Goal: Task Accomplishment & Management: Manage account settings

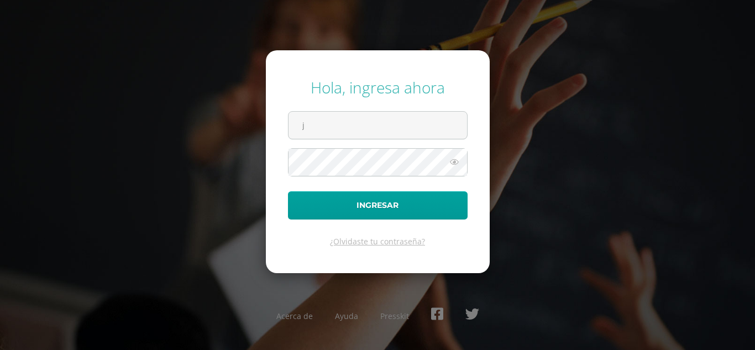
type input "jessicah@cig.edu.gt"
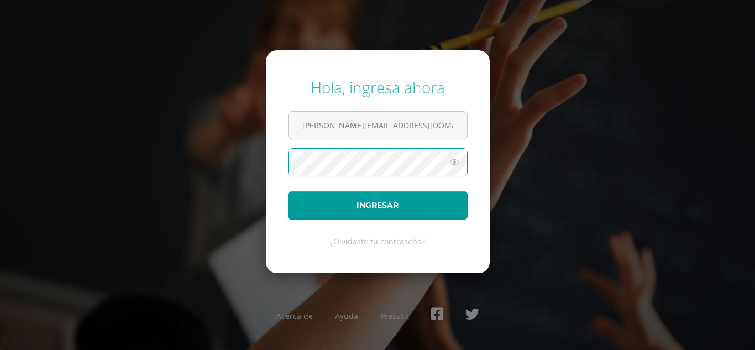
click at [288, 191] on button "Ingresar" at bounding box center [378, 205] width 180 height 28
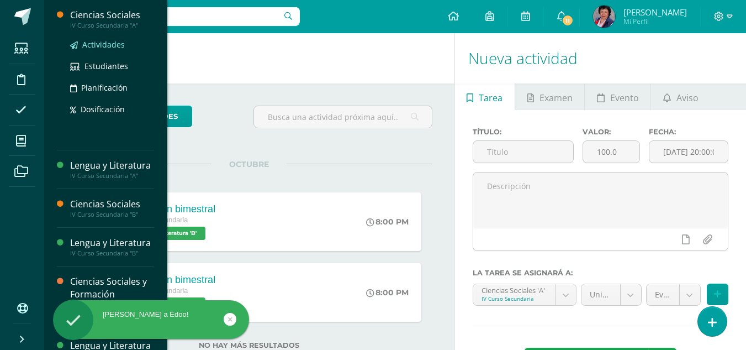
click at [92, 44] on span "Actividades" at bounding box center [103, 44] width 43 height 10
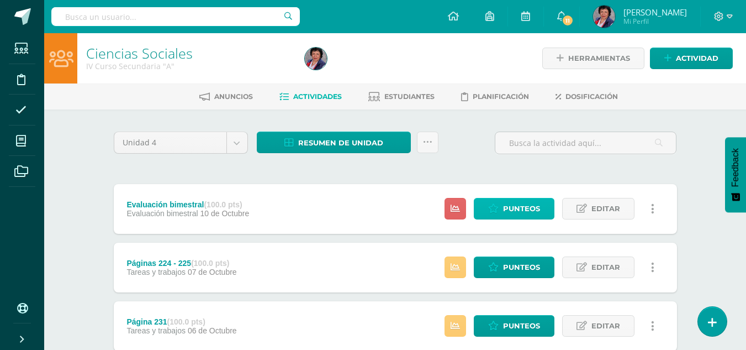
click at [527, 203] on span "Punteos" at bounding box center [521, 208] width 37 height 20
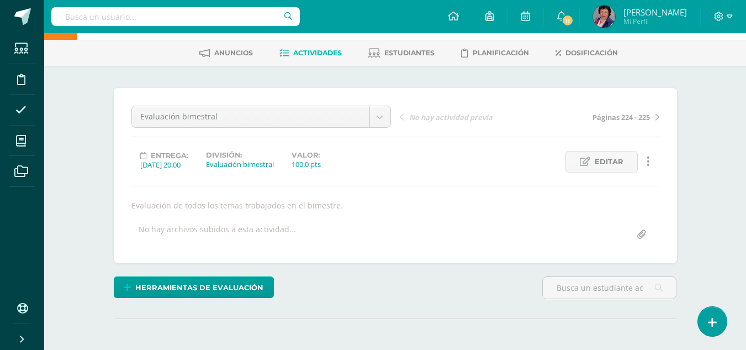
scroll to position [165, 0]
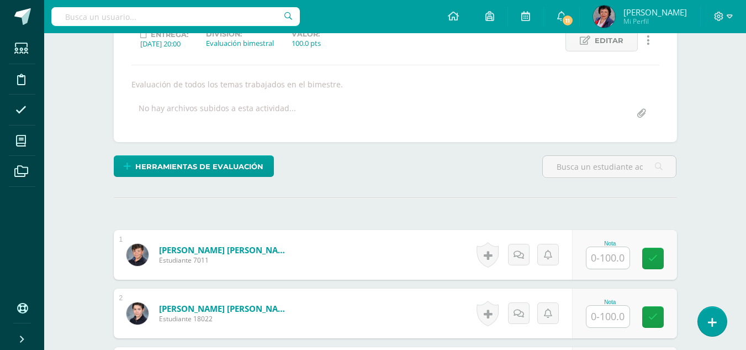
click at [609, 259] on input "text" at bounding box center [608, 258] width 43 height 22
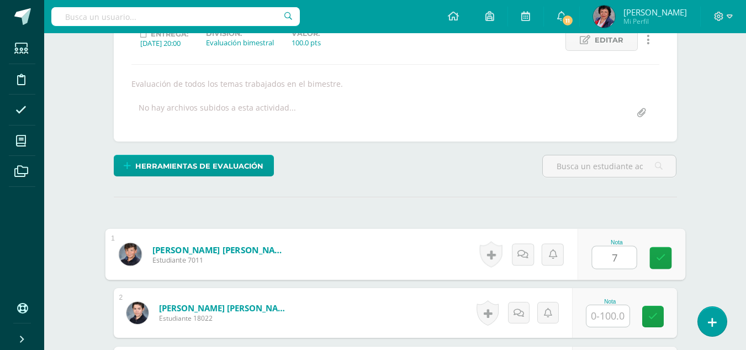
scroll to position [166, 0]
type input "78"
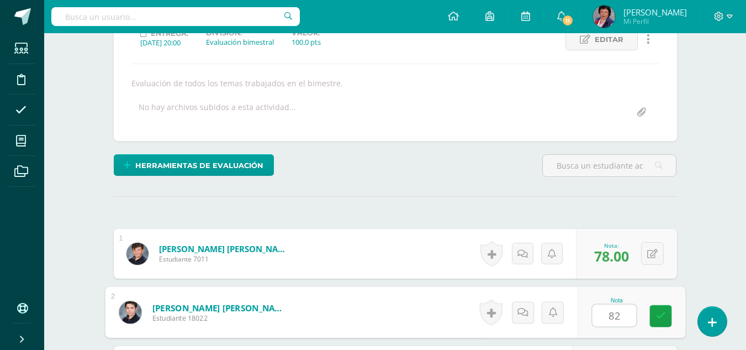
type input "82"
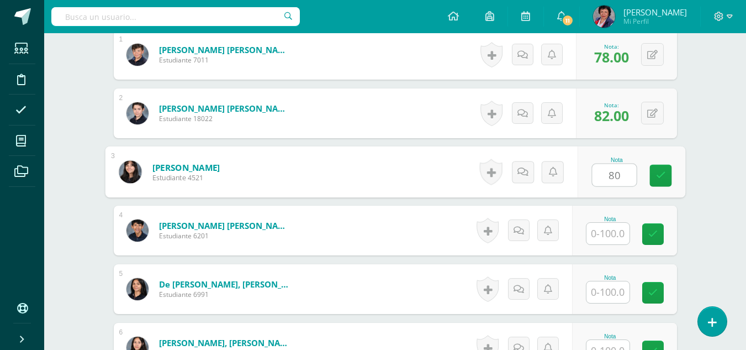
type input "80"
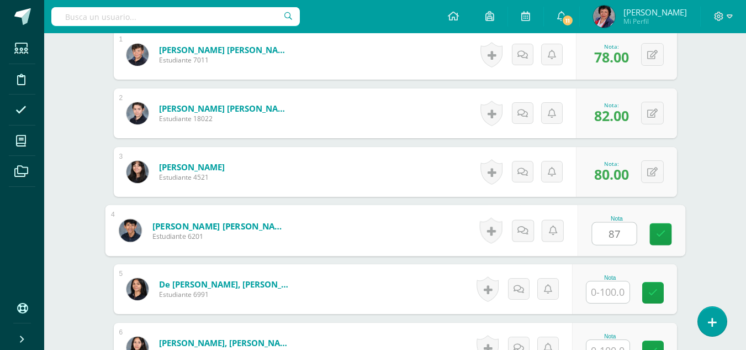
type input "87"
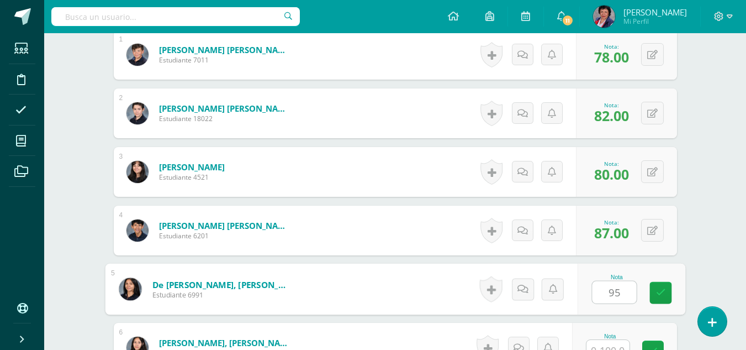
type input "95"
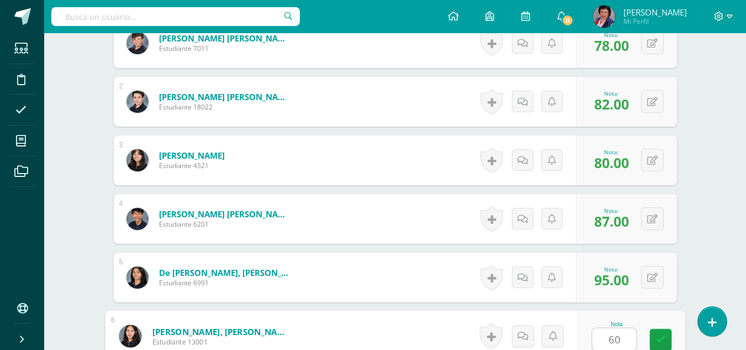
type input "60"
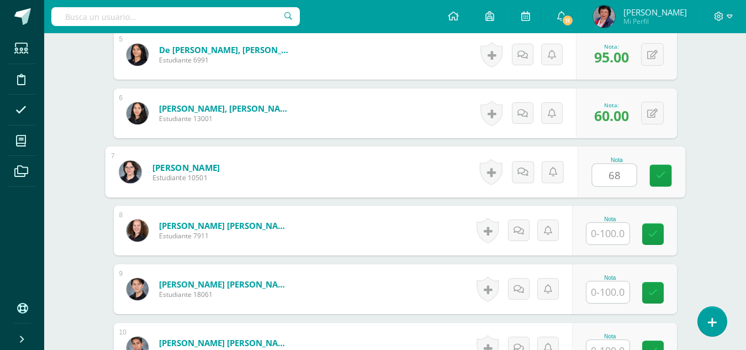
type input "68"
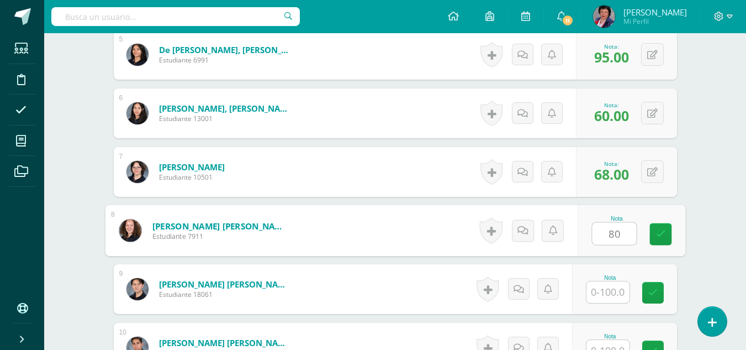
type input "80"
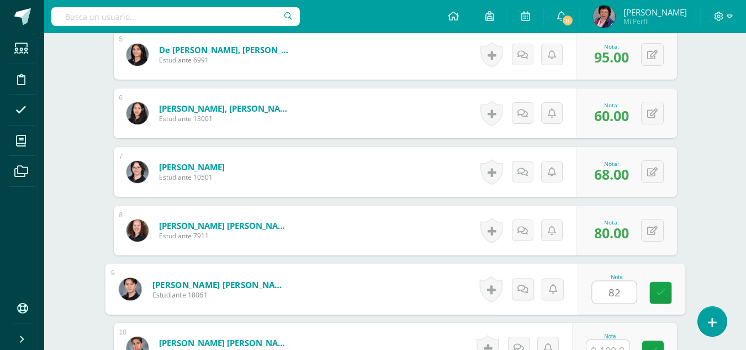
type input "82"
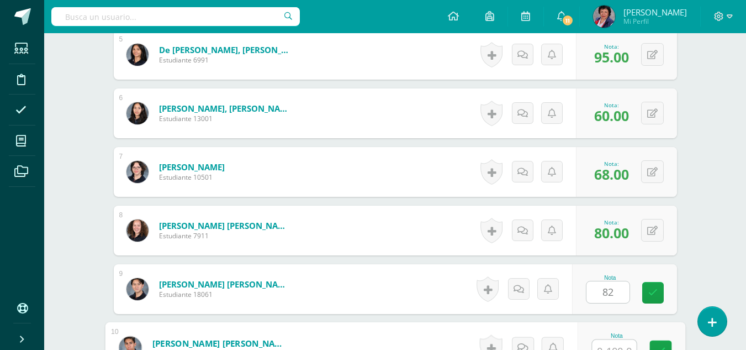
scroll to position [611, 0]
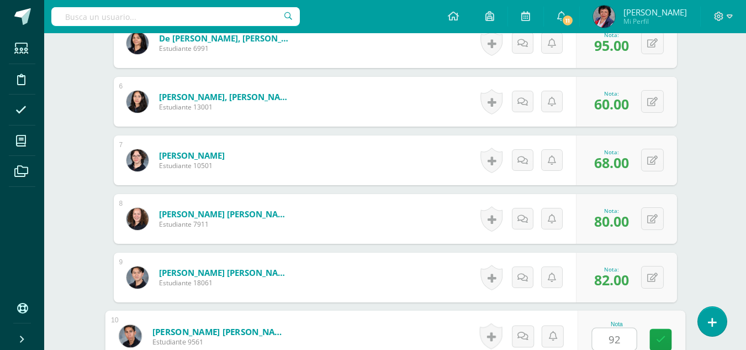
type input "92"
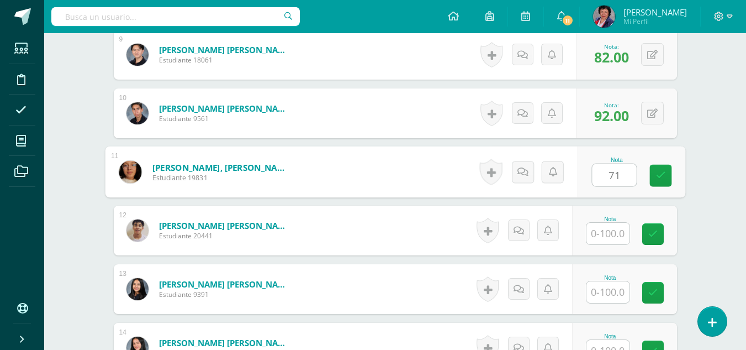
type input "71"
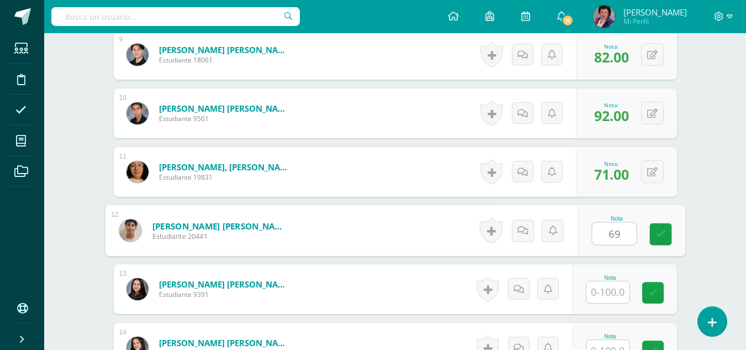
type input "69"
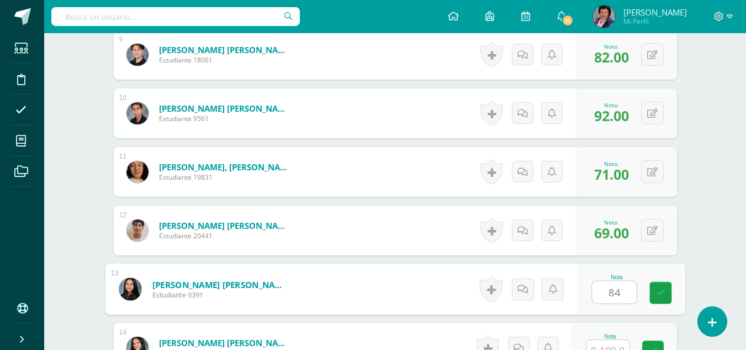
type input "84"
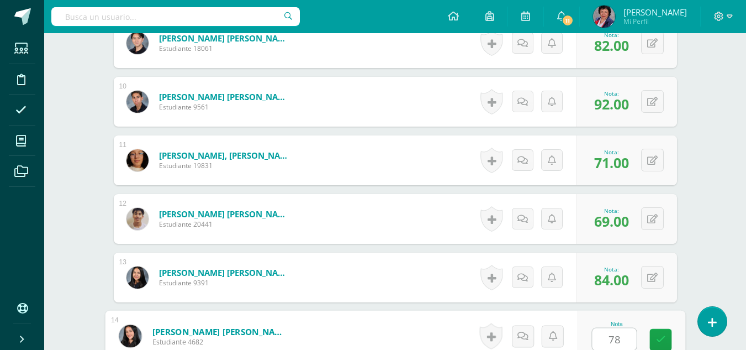
type input "78"
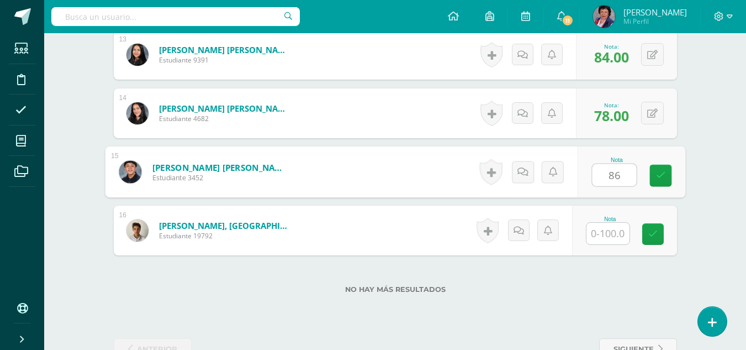
type input "86"
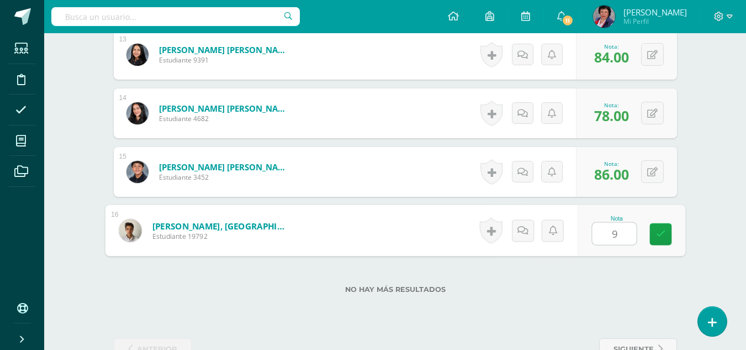
type input "92"
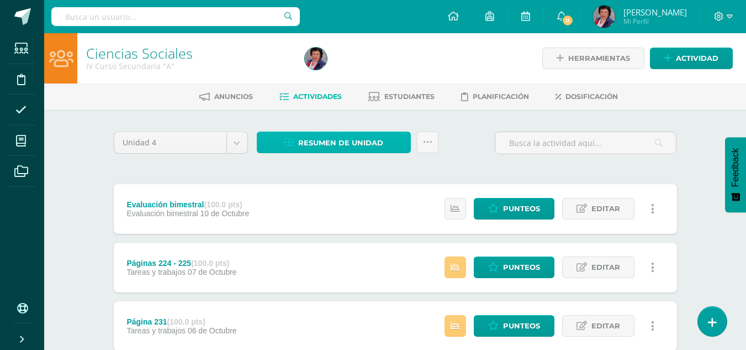
click at [324, 140] on span "Resumen de unidad" at bounding box center [340, 143] width 85 height 20
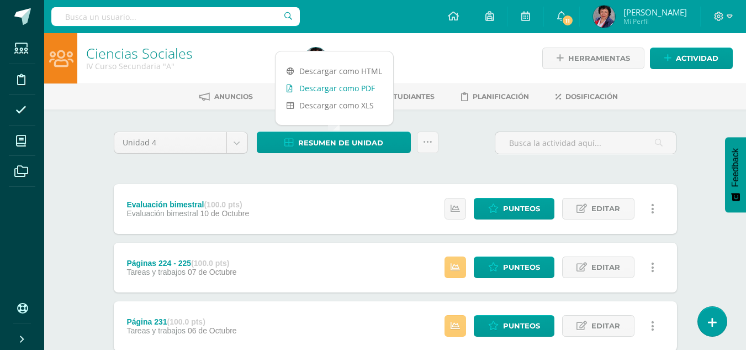
click at [336, 88] on link "Descargar como PDF" at bounding box center [335, 88] width 118 height 17
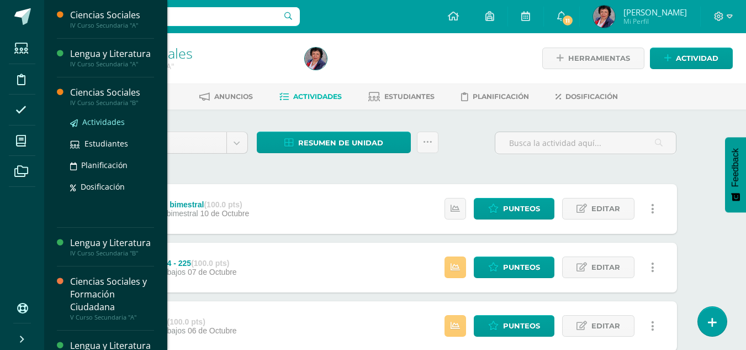
click at [94, 127] on span "Actividades" at bounding box center [103, 122] width 43 height 10
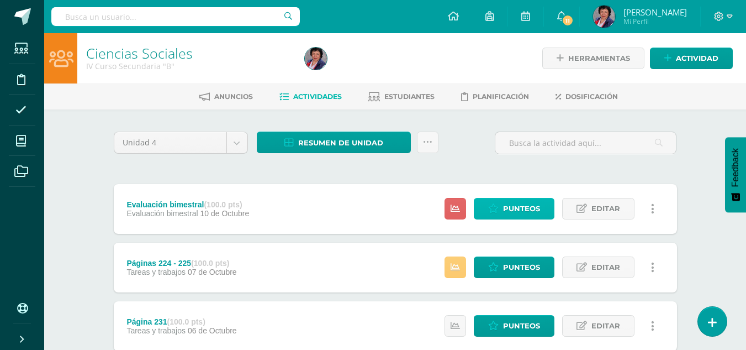
click at [499, 207] on icon at bounding box center [493, 208] width 10 height 9
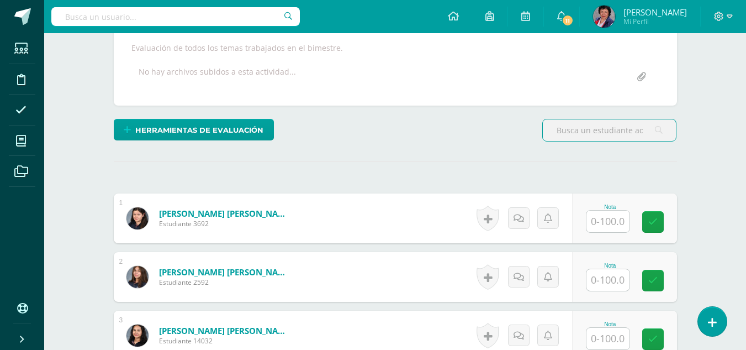
scroll to position [222, 0]
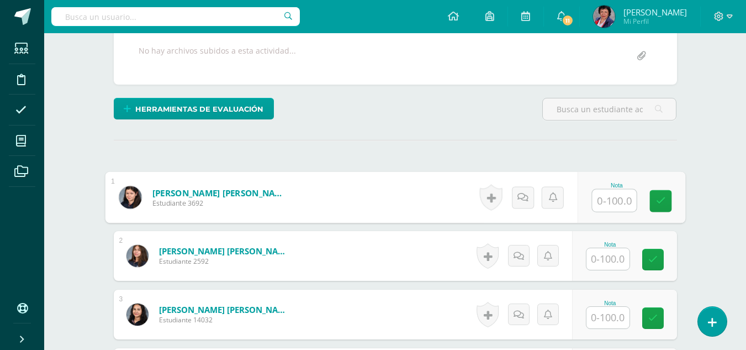
click at [608, 202] on input "text" at bounding box center [614, 201] width 44 height 22
type input "92"
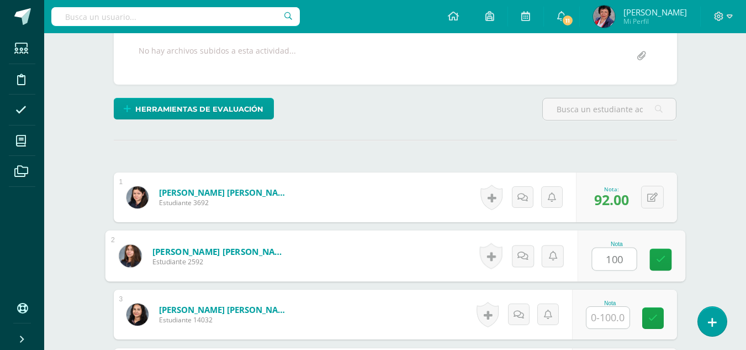
type input "100"
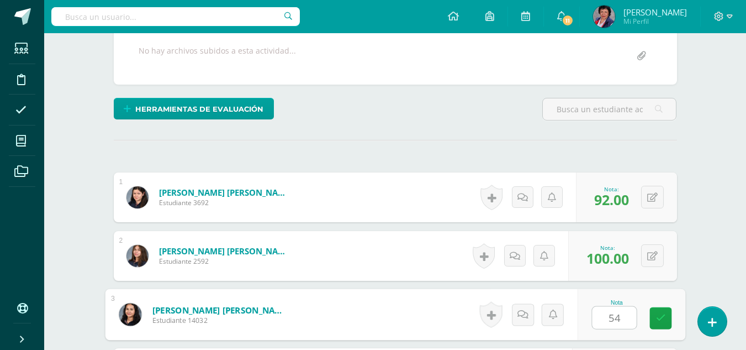
type input "54"
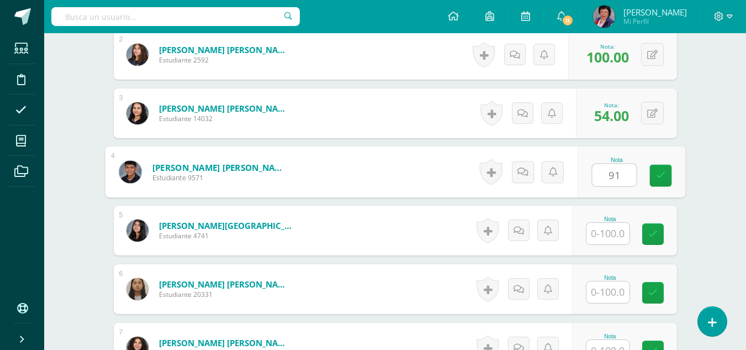
type input "91"
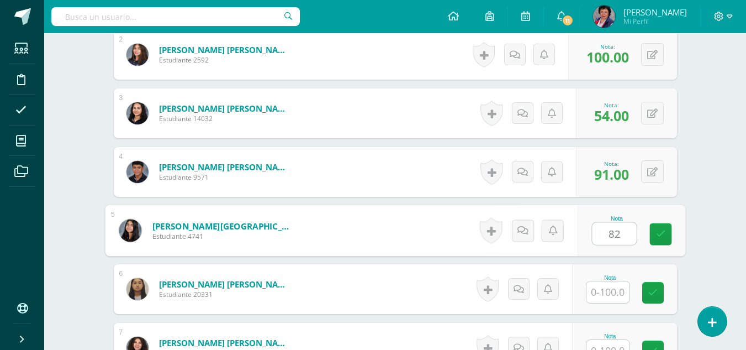
type input "82"
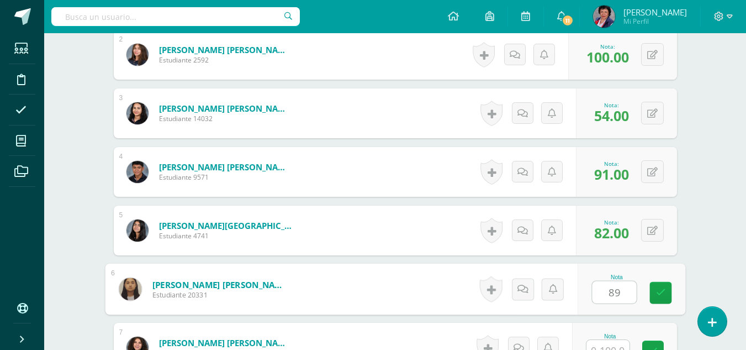
type input "89"
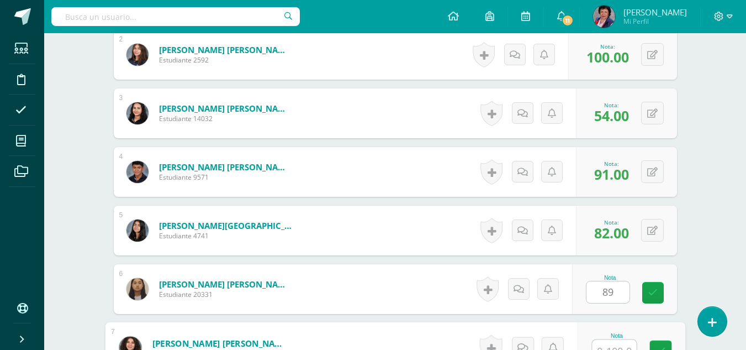
scroll to position [435, 0]
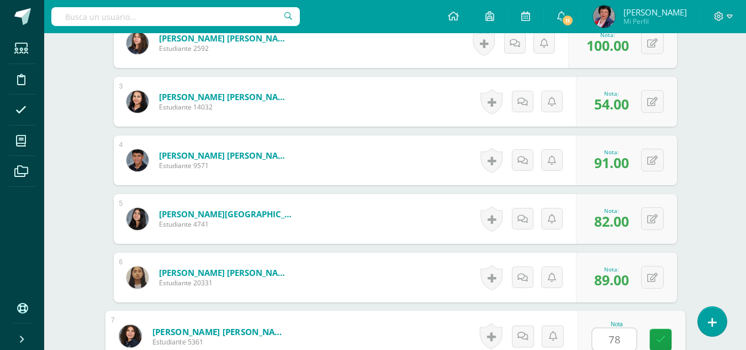
type input "78"
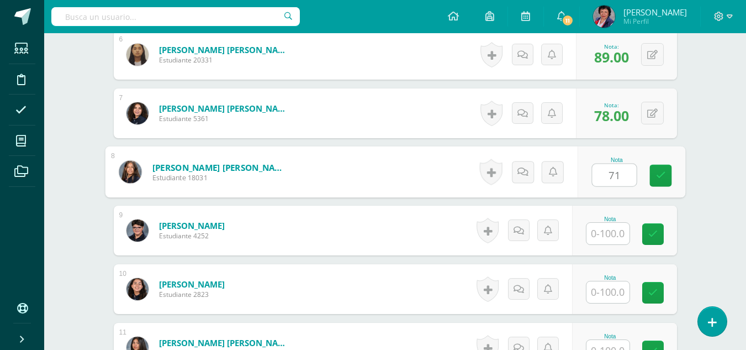
type input "71"
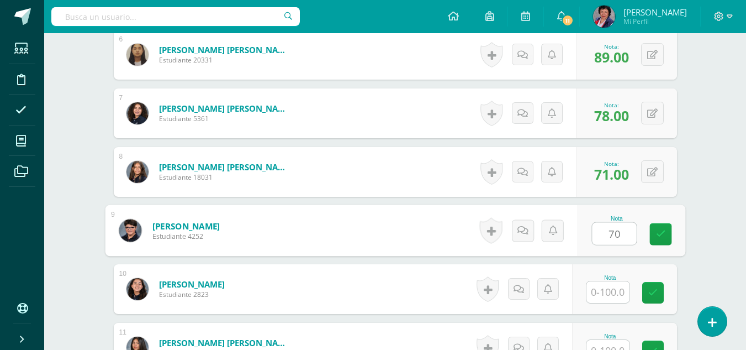
type input "70"
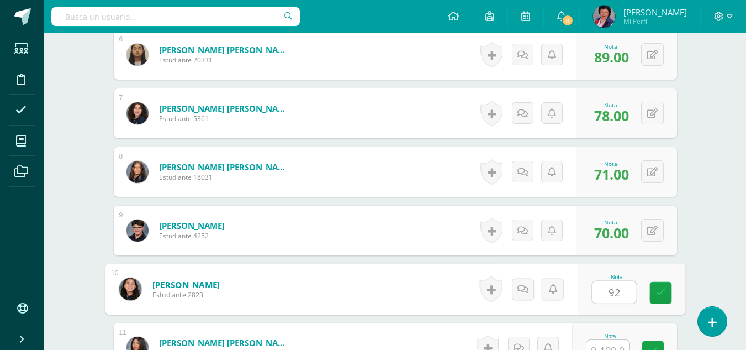
type input "92"
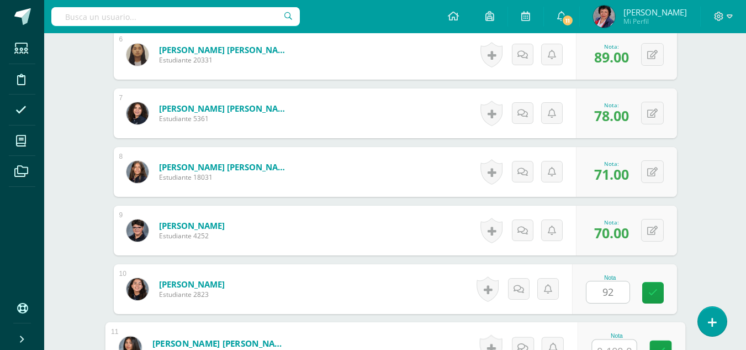
scroll to position [669, 0]
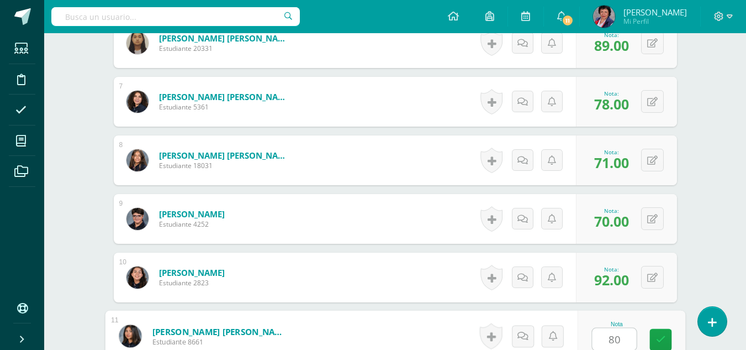
type input "80"
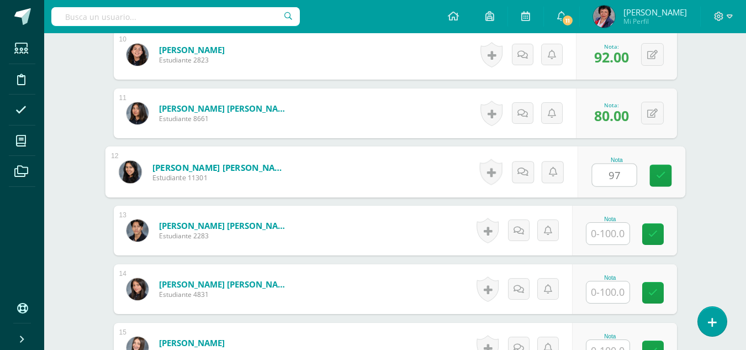
type input "97"
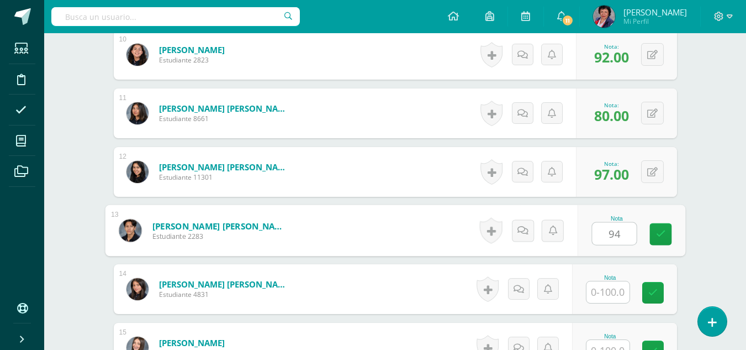
type input "94"
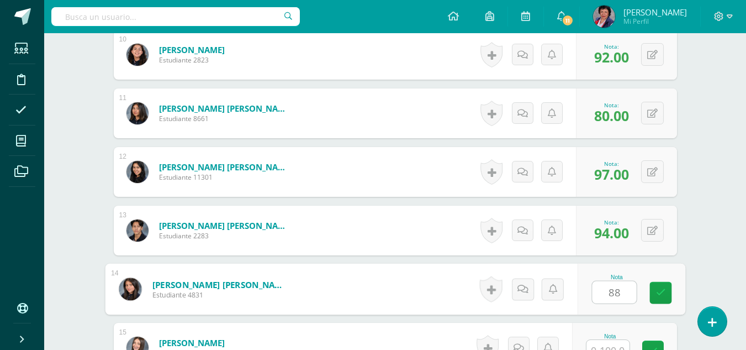
type input "88"
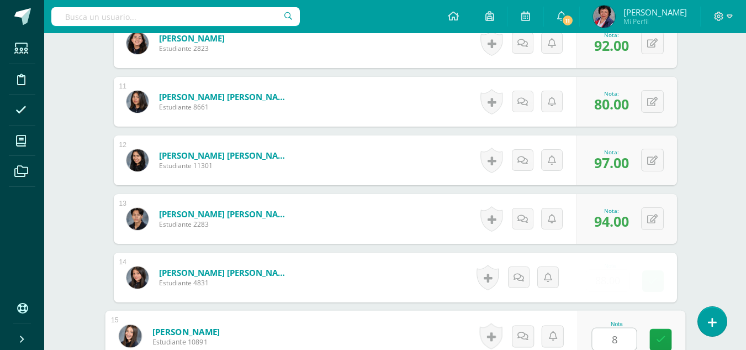
type input "86"
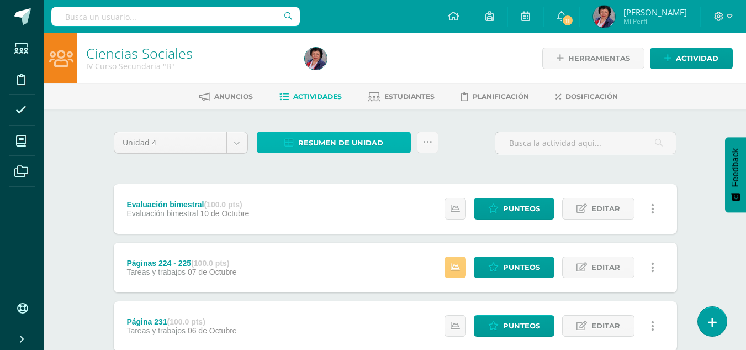
click at [335, 140] on span "Resumen de unidad" at bounding box center [340, 143] width 85 height 20
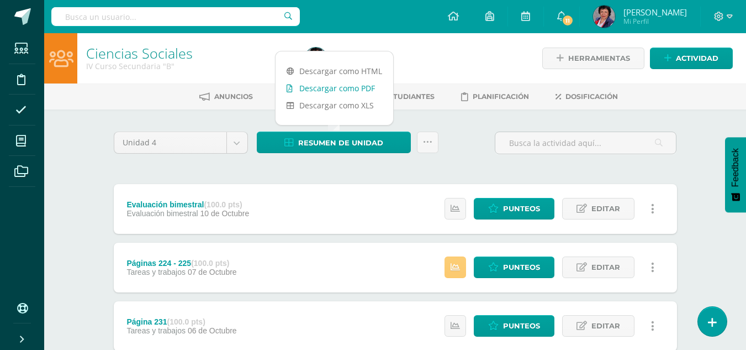
click at [361, 86] on link "Descargar como PDF" at bounding box center [335, 88] width 118 height 17
click at [728, 17] on icon at bounding box center [730, 16] width 6 height 4
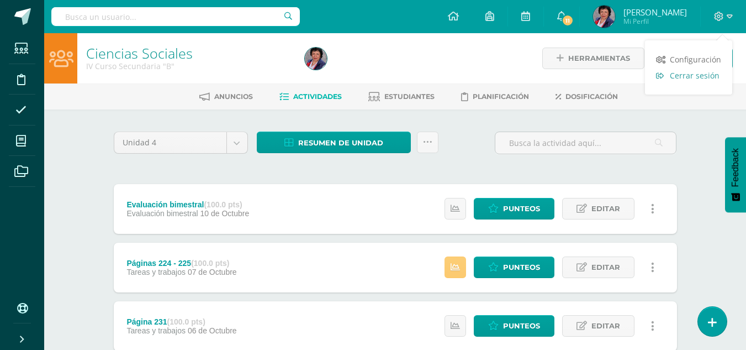
click at [712, 75] on span "Cerrar sesión" at bounding box center [695, 75] width 50 height 10
